Goal: Obtain resource: Obtain resource

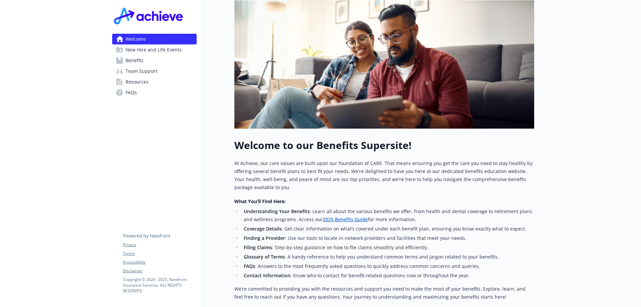
scroll to position [175, 0]
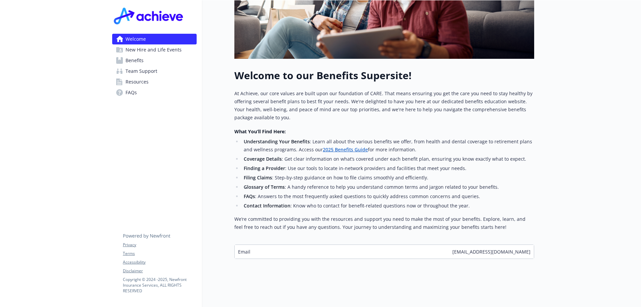
click at [342, 146] on link "2025 Benefits Guide" at bounding box center [345, 149] width 45 height 6
